Goal: Transaction & Acquisition: Obtain resource

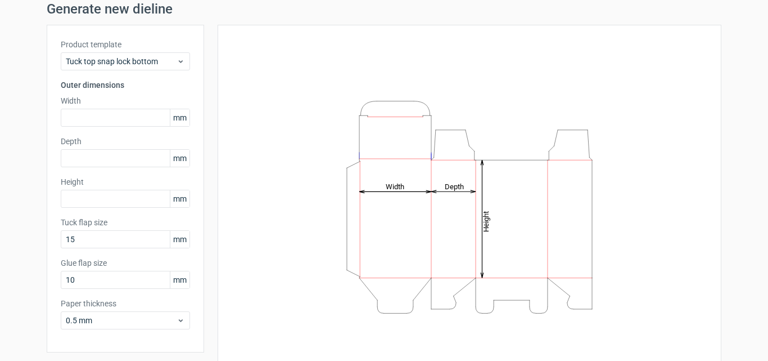
scroll to position [80, 0]
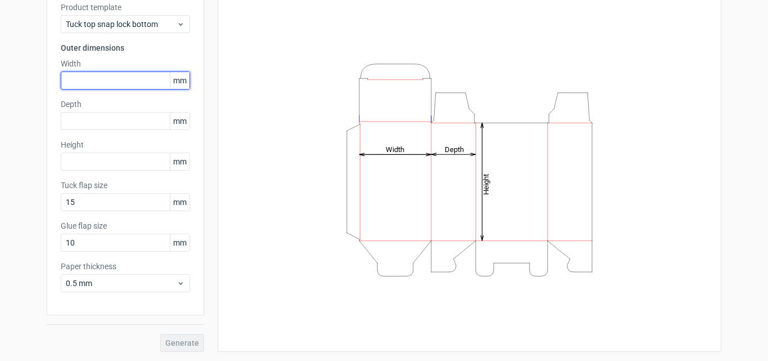
click at [111, 76] on input "text" at bounding box center [125, 80] width 129 height 18
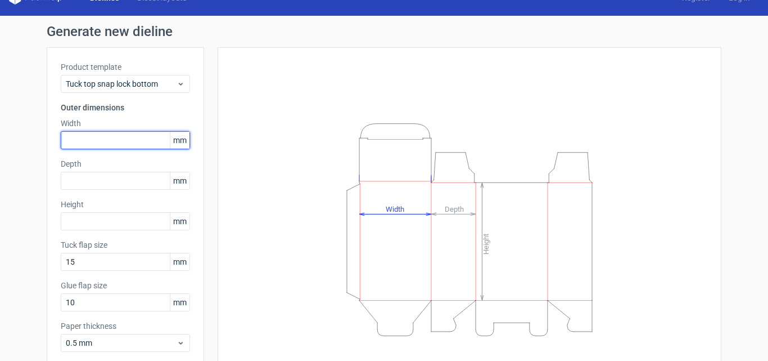
scroll to position [0, 0]
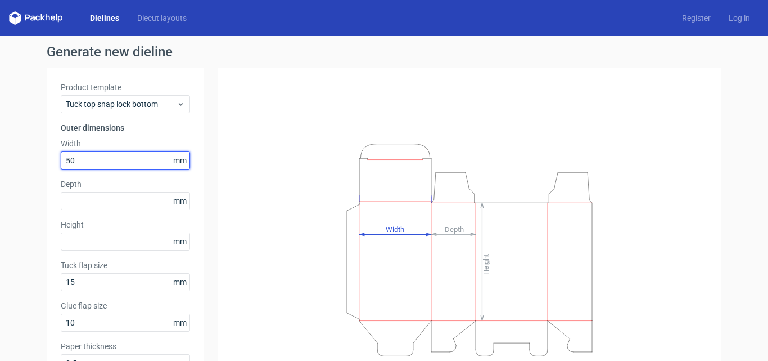
type input "50"
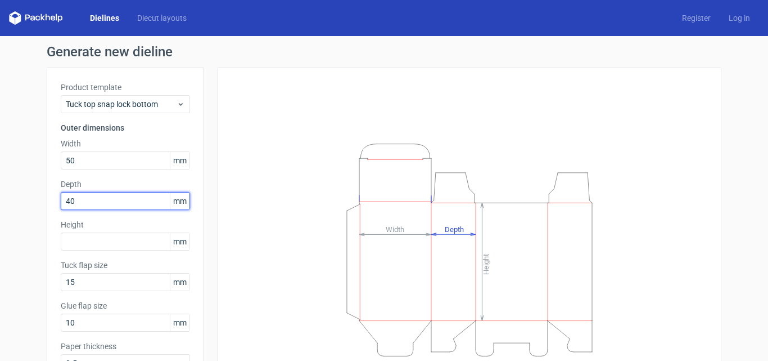
type input "40"
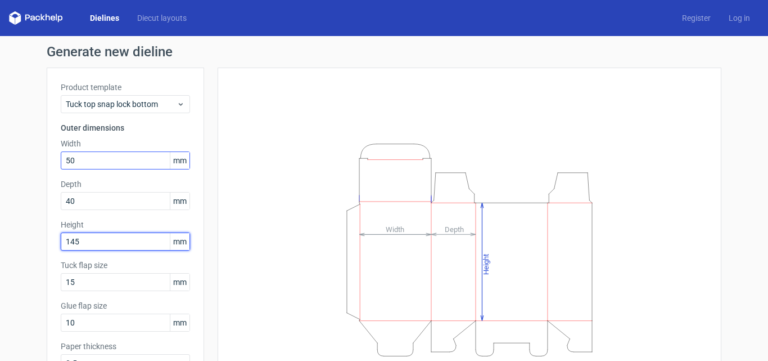
type input "145"
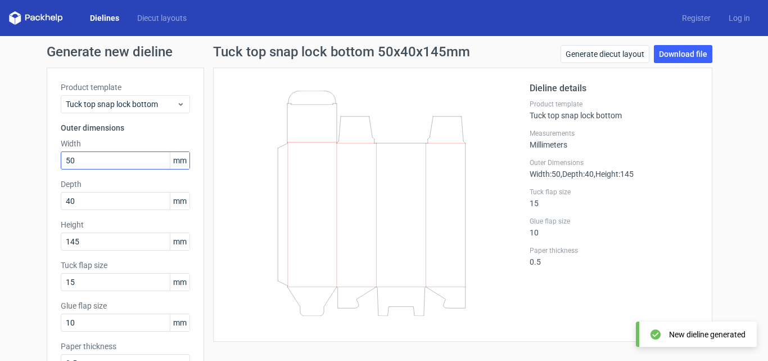
scroll to position [11, 0]
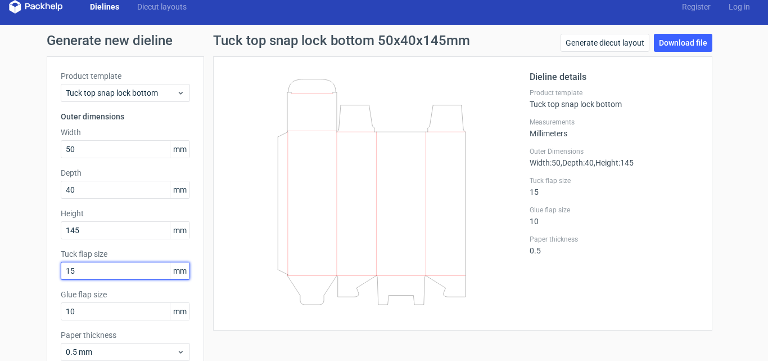
click at [115, 271] on input "15" at bounding box center [125, 271] width 129 height 18
drag, startPoint x: 89, startPoint y: 271, endPoint x: 23, endPoint y: 273, distance: 65.8
click at [23, 273] on div "Generate new dieline Product template Tuck top snap lock bottom Outer dimension…" at bounding box center [384, 227] width 768 height 404
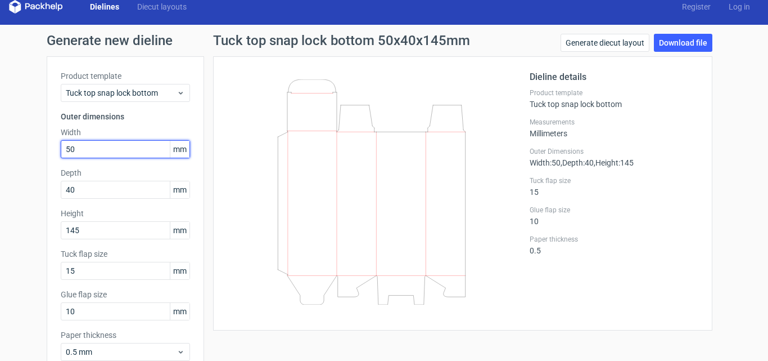
click at [100, 150] on input "50" at bounding box center [125, 149] width 129 height 18
click at [293, 177] on icon at bounding box center [371, 191] width 271 height 225
click at [139, 153] on input "50" at bounding box center [125, 149] width 129 height 18
drag, startPoint x: 139, startPoint y: 153, endPoint x: 21, endPoint y: 147, distance: 118.3
click at [21, 147] on div "Generate new dieline Product template Tuck top snap lock bottom Outer dimension…" at bounding box center [384, 227] width 768 height 404
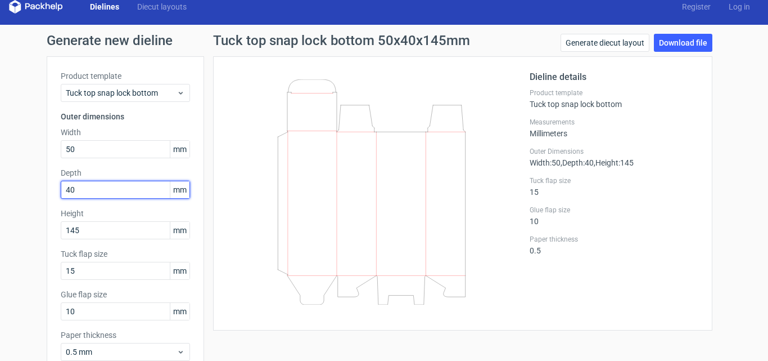
drag, startPoint x: 106, startPoint y: 188, endPoint x: 40, endPoint y: 185, distance: 65.3
click at [40, 185] on div "Generate new dieline Product template Tuck top snap lock bottom Outer dimension…" at bounding box center [384, 227] width 768 height 404
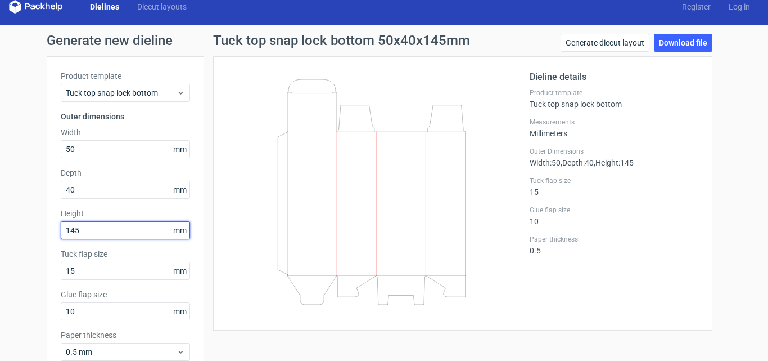
drag, startPoint x: 92, startPoint y: 229, endPoint x: 44, endPoint y: 224, distance: 47.5
click at [47, 224] on div "Product template Tuck top snap lock bottom Outer dimensions Width 50 mm Depth 4…" at bounding box center [125, 219] width 157 height 327
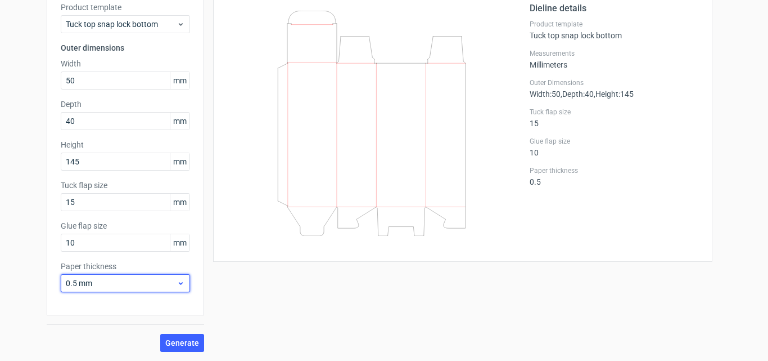
click at [110, 280] on span "0.5 mm" at bounding box center [121, 282] width 111 height 11
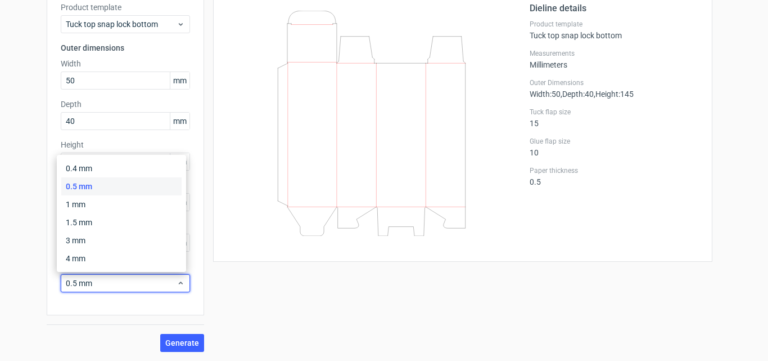
click at [105, 312] on div "Product template Tuck top snap lock bottom Outer dimensions Width 50 mm Depth 4…" at bounding box center [125, 151] width 157 height 327
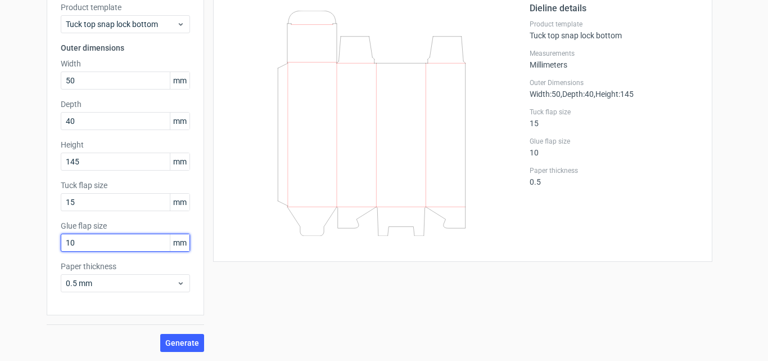
drag, startPoint x: 91, startPoint y: 246, endPoint x: 20, endPoint y: 240, distance: 70.6
click at [20, 240] on div "Generate new dieline Product template Tuck top snap lock bottom Outer dimension…" at bounding box center [384, 158] width 768 height 404
drag, startPoint x: 95, startPoint y: 242, endPoint x: 0, endPoint y: 241, distance: 95.1
click at [0, 241] on div "Generate new dieline Product template Tuck top snap lock bottom Outer dimension…" at bounding box center [384, 158] width 768 height 404
type input "10"
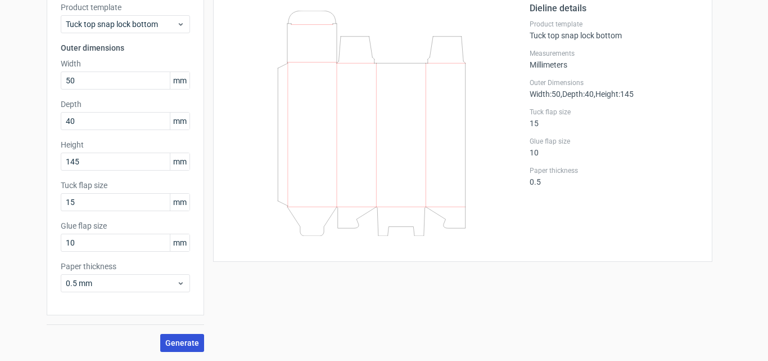
click at [193, 341] on span "Generate" at bounding box center [182, 343] width 34 height 8
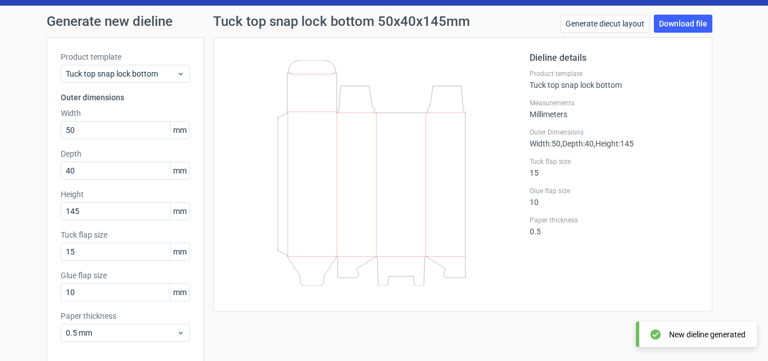
scroll to position [0, 0]
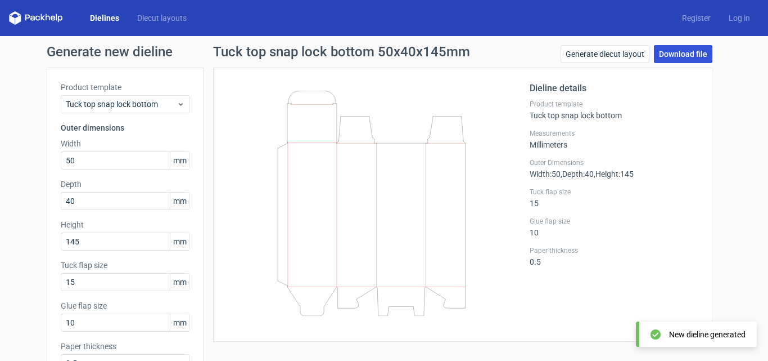
click at [699, 49] on link "Download file" at bounding box center [683, 54] width 58 height 18
click at [45, 19] on icon at bounding box center [36, 17] width 54 height 13
click at [17, 14] on icon at bounding box center [15, 13] width 11 height 5
click at [17, 16] on icon at bounding box center [36, 17] width 54 height 13
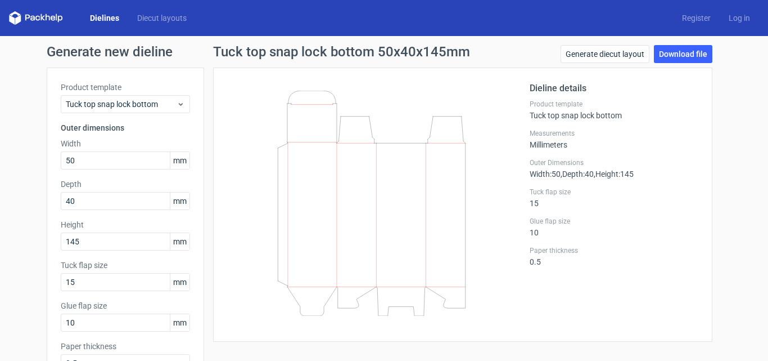
click at [96, 15] on link "Dielines" at bounding box center [104, 17] width 47 height 11
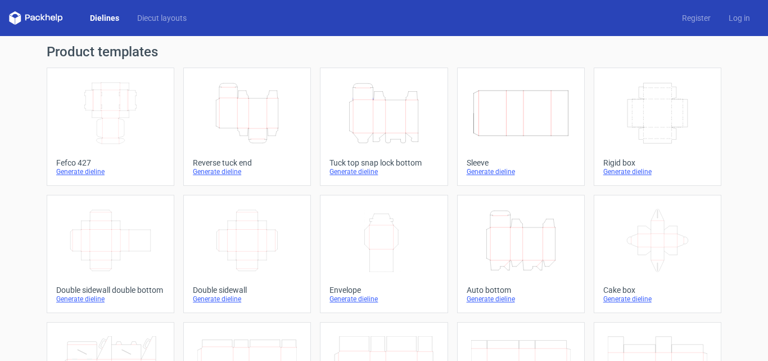
click at [276, 134] on icon "Height Depth Width" at bounding box center [247, 113] width 100 height 63
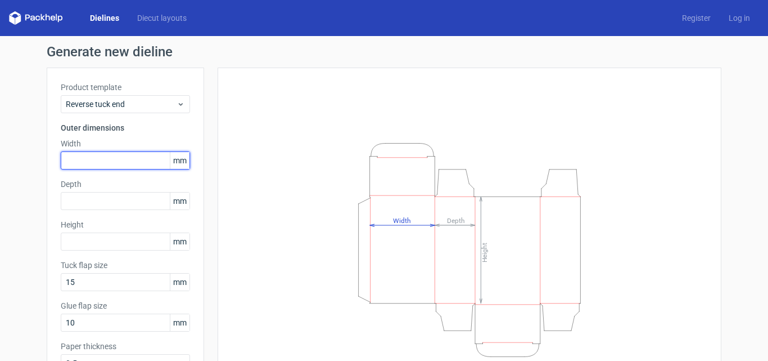
click at [120, 162] on input "text" at bounding box center [125, 160] width 129 height 18
type input "50"
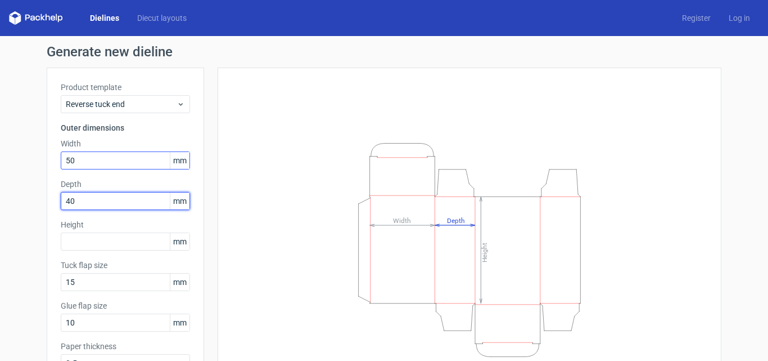
type input "40"
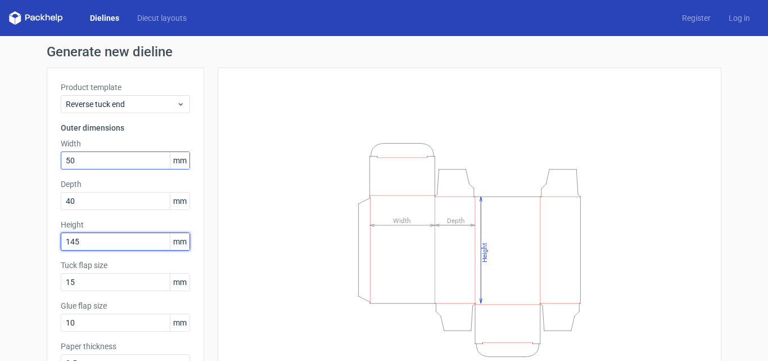
type input "145"
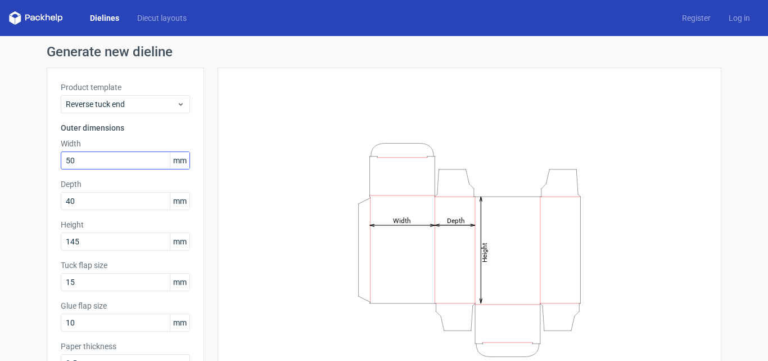
scroll to position [11, 0]
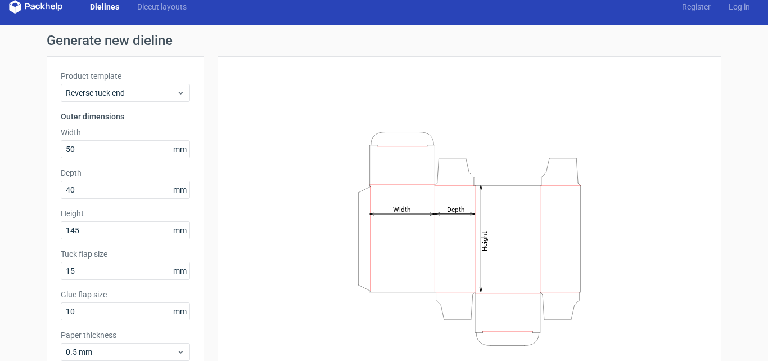
click at [380, 173] on icon "Height Depth Width" at bounding box center [469, 238] width 337 height 225
click at [282, 205] on div "Height Depth Width" at bounding box center [470, 238] width 476 height 336
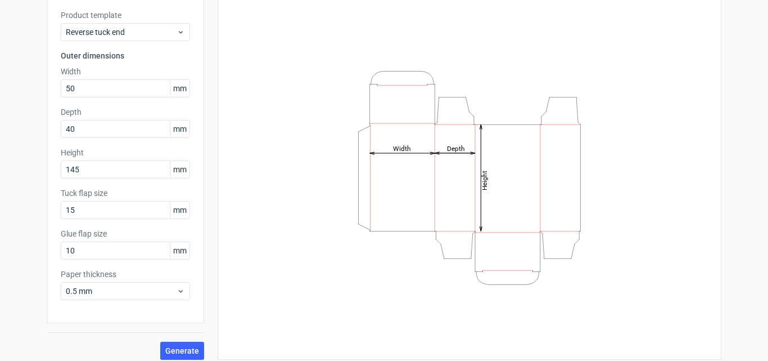
scroll to position [80, 0]
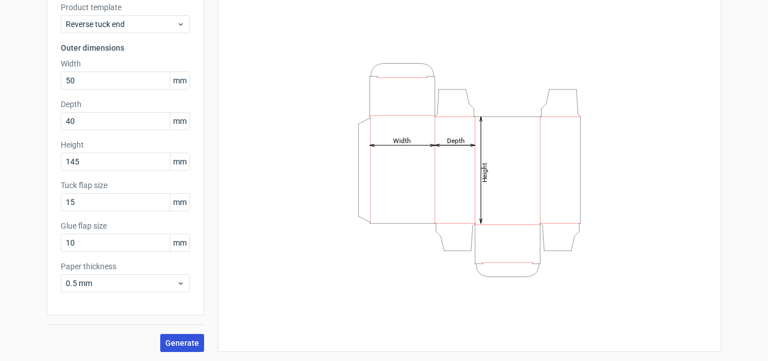
click at [175, 339] on span "Generate" at bounding box center [182, 343] width 34 height 8
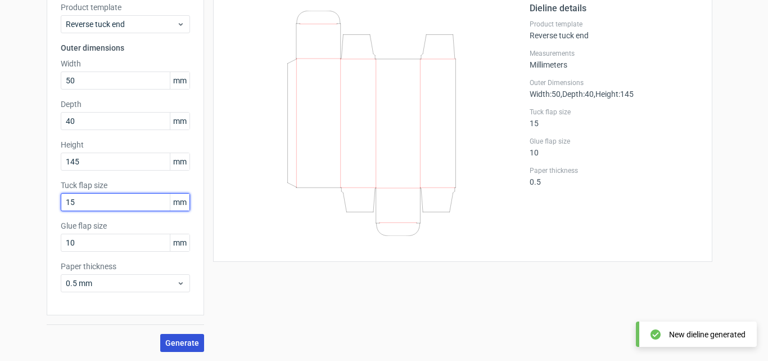
click at [106, 204] on input "15" at bounding box center [125, 202] width 129 height 18
drag, startPoint x: 89, startPoint y: 209, endPoint x: 40, endPoint y: 201, distance: 50.2
click at [40, 201] on div "Generate new dieline Product template Reverse tuck end Outer dimensions Width 5…" at bounding box center [384, 158] width 768 height 404
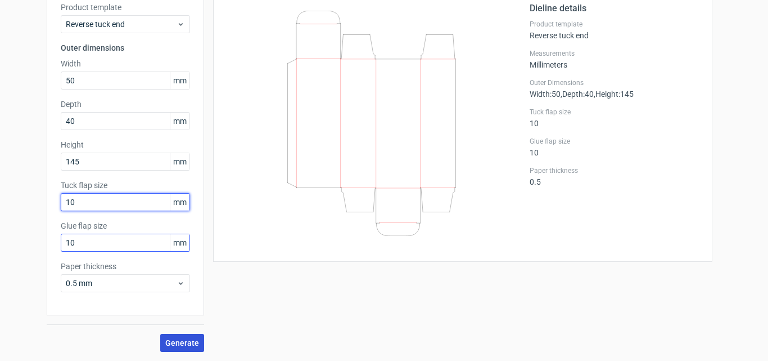
type input "10"
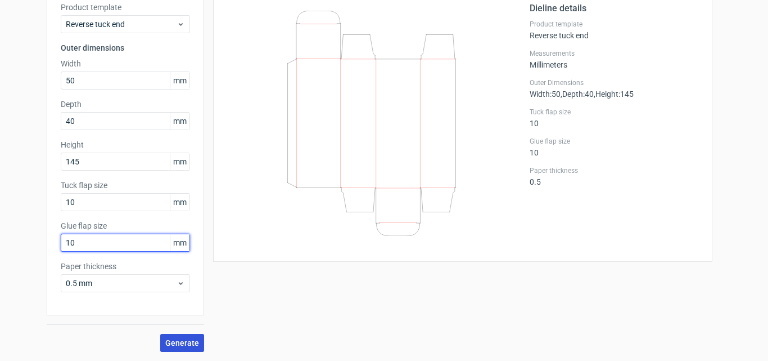
drag, startPoint x: 91, startPoint y: 246, endPoint x: 0, endPoint y: 238, distance: 90.9
click at [0, 238] on div "Generate new dieline Product template Reverse tuck end Outer dimensions Width 5…" at bounding box center [384, 158] width 768 height 404
click at [181, 339] on span "Generate" at bounding box center [182, 343] width 34 height 8
click at [186, 342] on span "Generate" at bounding box center [182, 343] width 34 height 8
drag, startPoint x: 70, startPoint y: 242, endPoint x: 38, endPoint y: 237, distance: 32.9
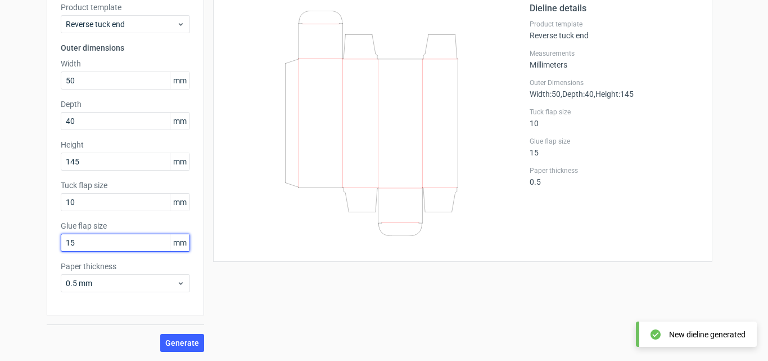
click at [38, 237] on div "Generate new dieline Product template Reverse tuck end Outer dimensions Width 5…" at bounding box center [384, 158] width 768 height 404
type input "12"
click at [178, 339] on span "Generate" at bounding box center [182, 343] width 34 height 8
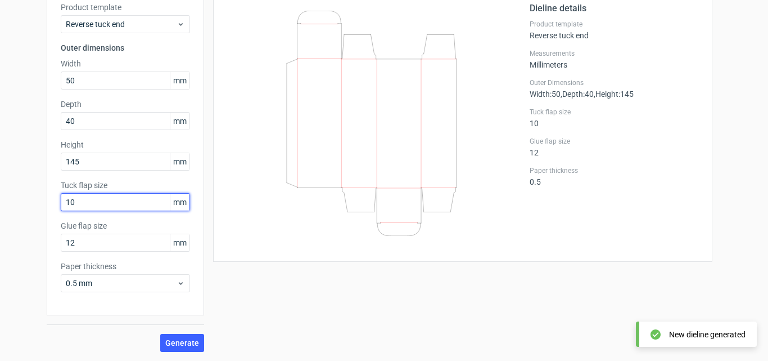
drag, startPoint x: 91, startPoint y: 206, endPoint x: 46, endPoint y: 210, distance: 44.7
click at [47, 210] on div "Product template Reverse tuck end Outer dimensions Width 50 mm Depth 40 mm Heig…" at bounding box center [125, 151] width 157 height 327
type input "12"
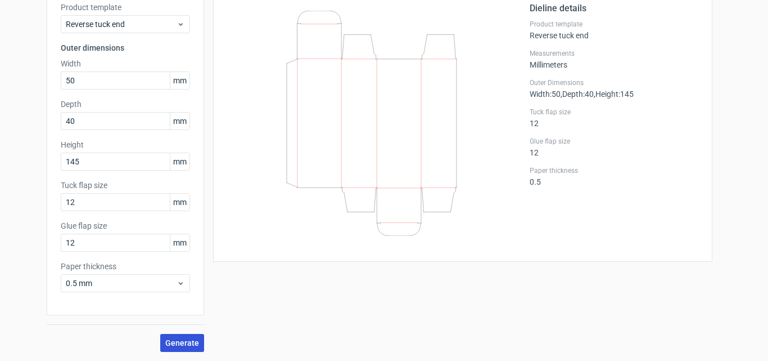
click at [180, 337] on button "Generate" at bounding box center [182, 343] width 44 height 18
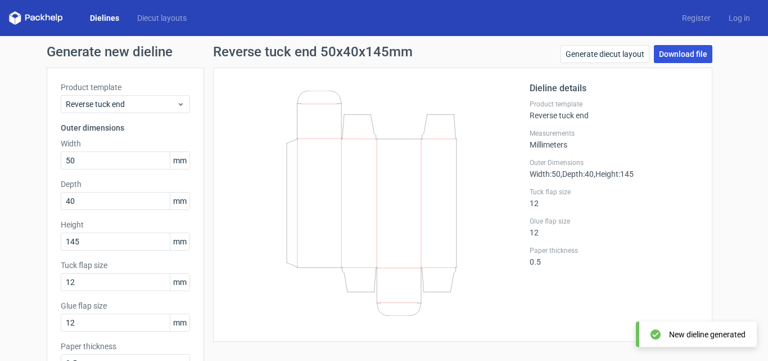
click at [671, 53] on link "Download file" at bounding box center [683, 54] width 58 height 18
